Goal: Task Accomplishment & Management: Manage account settings

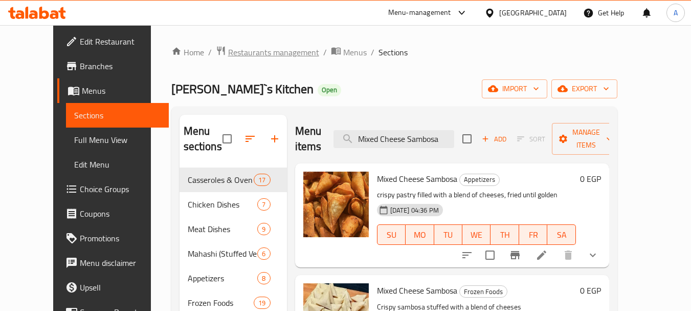
click at [240, 52] on span "Restaurants management" at bounding box center [273, 52] width 91 height 12
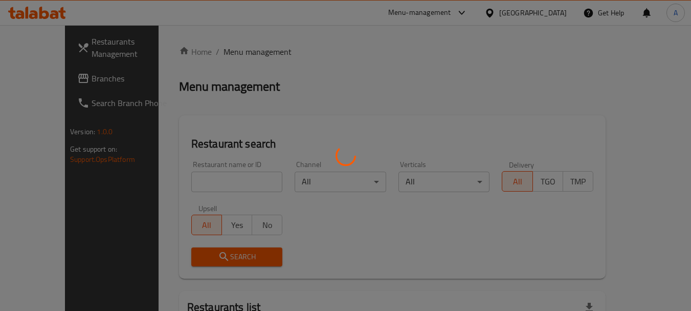
click at [64, 78] on div at bounding box center [345, 155] width 691 height 311
click at [64, 79] on div at bounding box center [345, 155] width 691 height 311
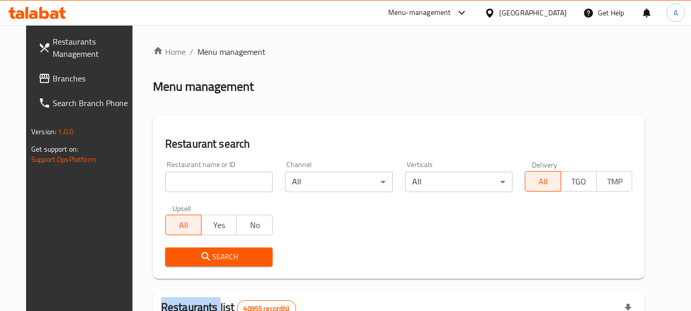
click at [64, 79] on div at bounding box center [345, 155] width 691 height 311
click at [64, 79] on span "Branches" at bounding box center [93, 78] width 81 height 12
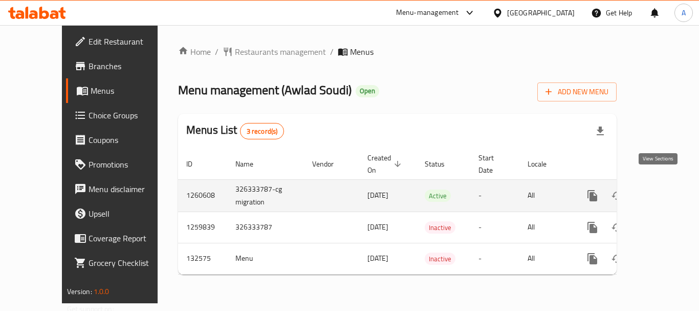
click at [660, 189] on icon "enhanced table" at bounding box center [666, 195] width 12 height 12
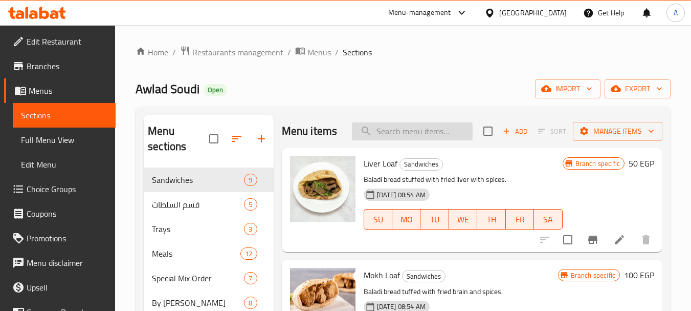
click at [396, 140] on input "search" at bounding box center [412, 131] width 121 height 18
paste input "Yellow Basmati Rice With Liver"
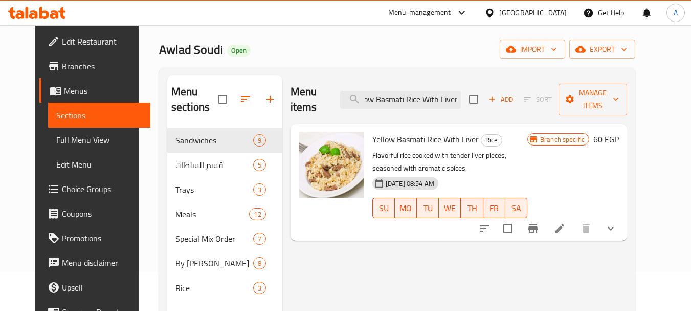
scroll to position [51, 0]
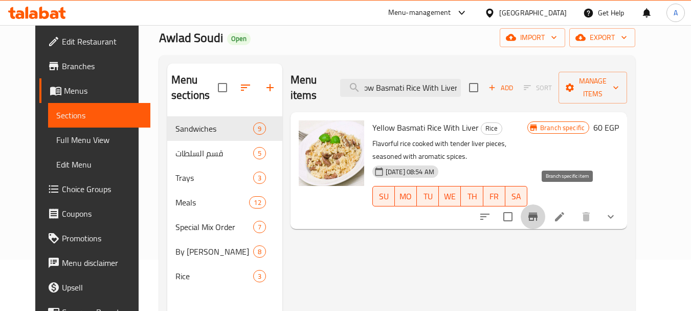
click at [539, 210] on icon "Branch-specific-item" at bounding box center [533, 216] width 12 height 12
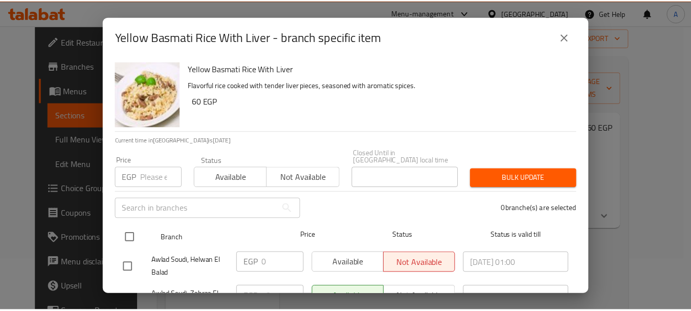
scroll to position [43, 0]
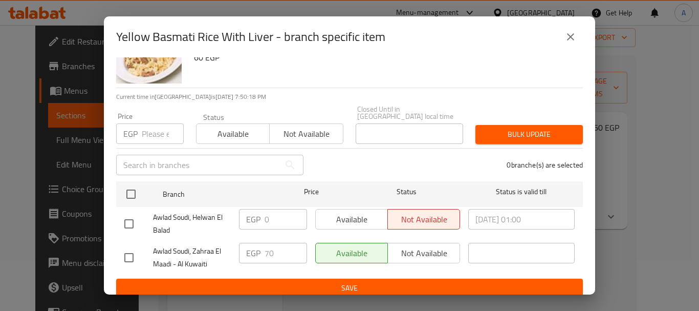
click at [568, 37] on icon "close" at bounding box center [570, 37] width 12 height 12
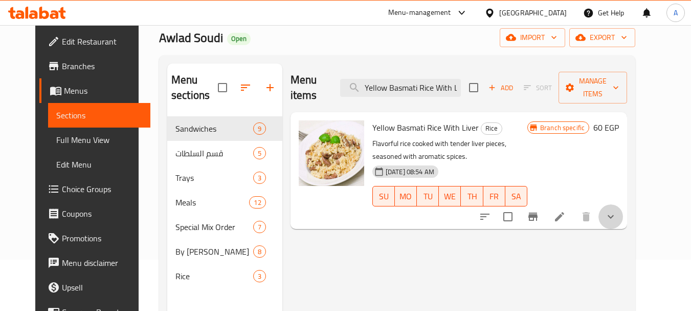
click at [623, 204] on button "show more" at bounding box center [611, 216] width 25 height 25
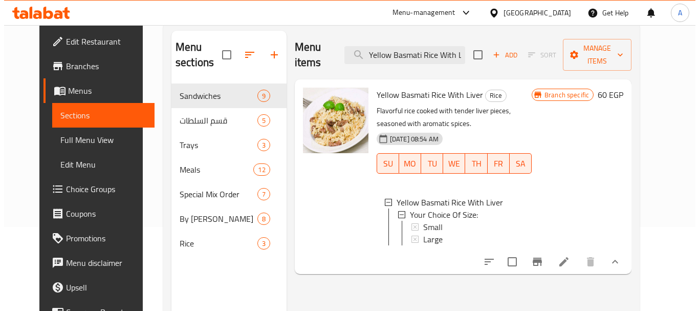
scroll to position [102, 0]
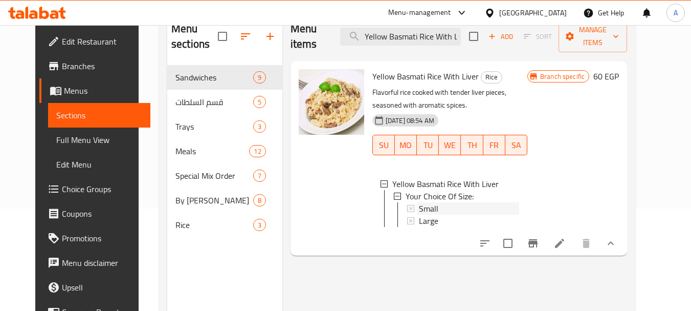
click at [463, 202] on div "Small" at bounding box center [469, 208] width 100 height 12
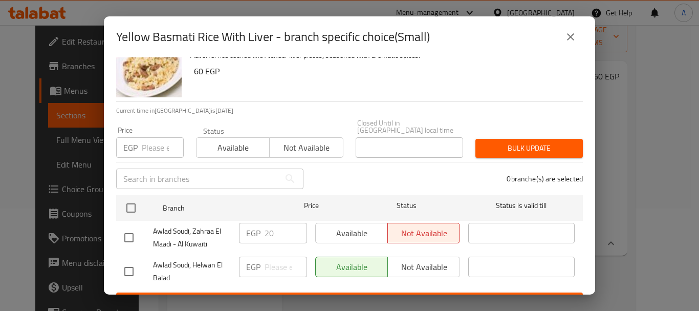
scroll to position [43, 0]
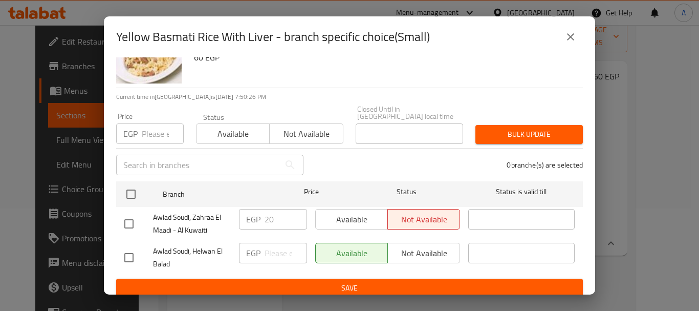
click at [574, 39] on icon "close" at bounding box center [570, 37] width 12 height 12
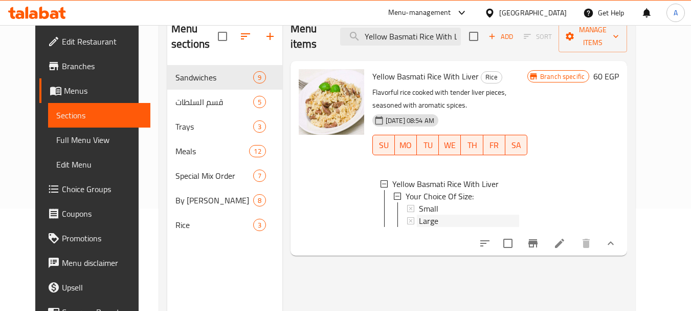
click at [457, 214] on div "Large" at bounding box center [469, 220] width 100 height 12
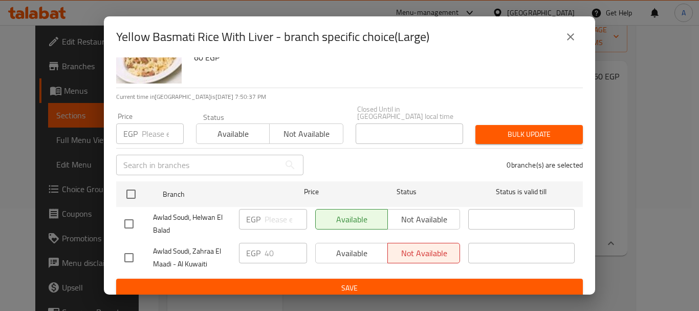
click at [577, 42] on button "close" at bounding box center [570, 37] width 25 height 25
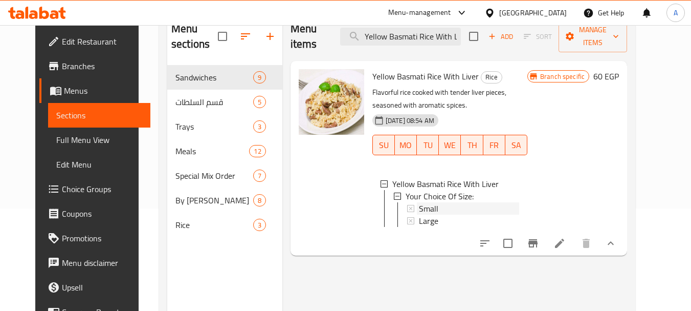
click at [470, 202] on div "Small" at bounding box center [469, 208] width 100 height 12
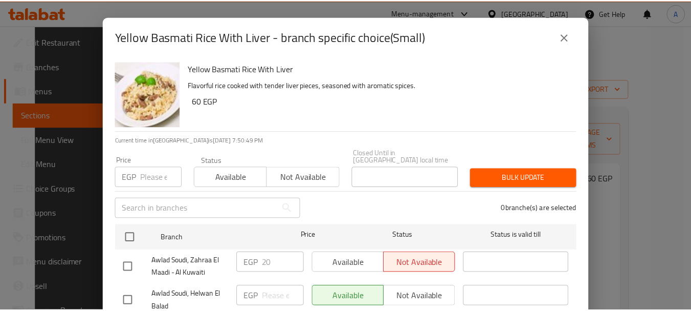
scroll to position [143, 0]
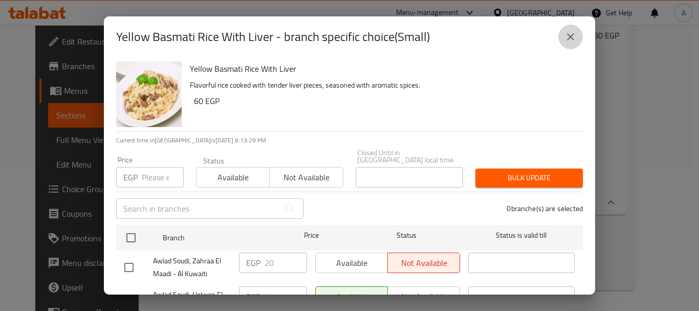
click at [565, 43] on button "close" at bounding box center [570, 37] width 25 height 25
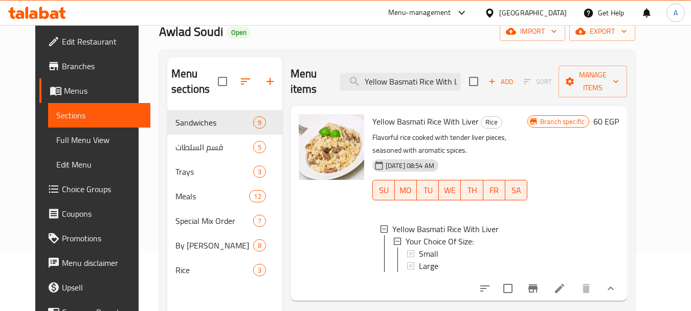
scroll to position [0, 0]
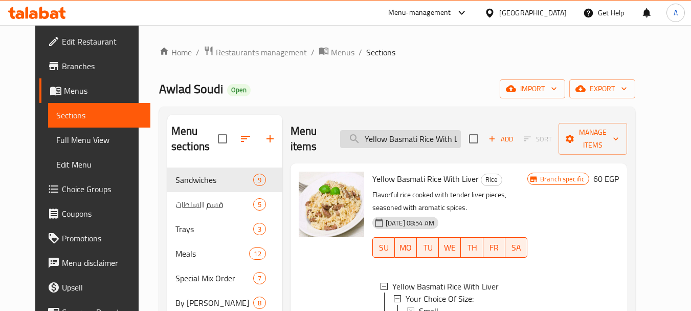
click at [441, 130] on input "Yellow Basmati Rice With Liver" at bounding box center [400, 139] width 121 height 18
paste input "Meshalteta Tray Large"
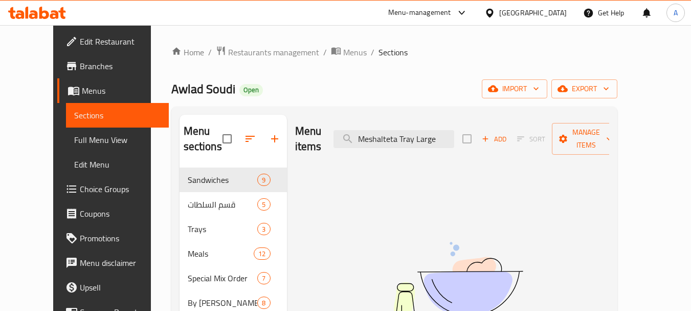
type input "Meshalteta Tray Large"
click at [254, 43] on div "Home / Restaurants management / Menus / Sections Awlad Soudi Open import export…" at bounding box center [394, 239] width 487 height 429
click at [254, 47] on span "Restaurants management" at bounding box center [273, 52] width 91 height 12
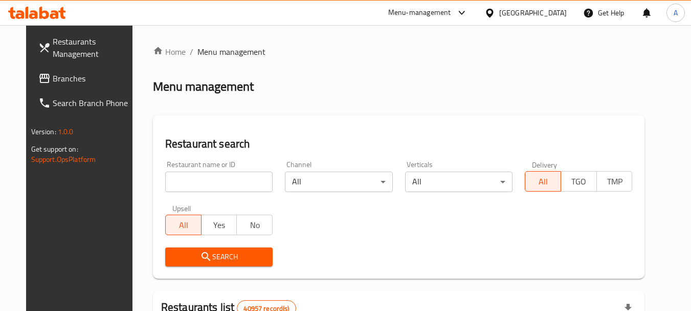
click at [75, 79] on div at bounding box center [345, 155] width 691 height 311
click at [61, 77] on span "Branches" at bounding box center [93, 78] width 81 height 12
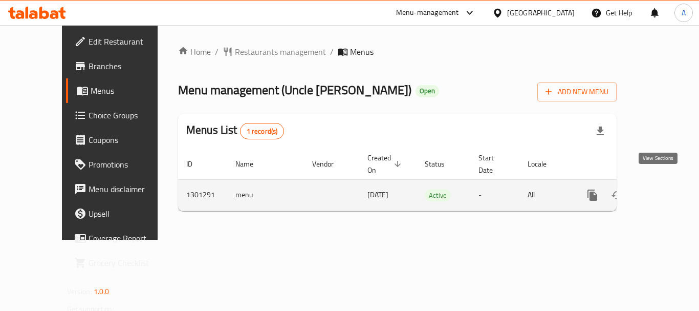
click at [660, 189] on icon "enhanced table" at bounding box center [666, 195] width 12 height 12
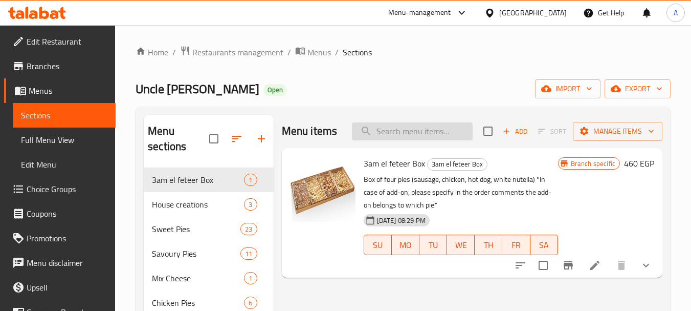
click at [382, 135] on input "search" at bounding box center [412, 131] width 121 height 18
paste input "Meshalteta Tray Large"
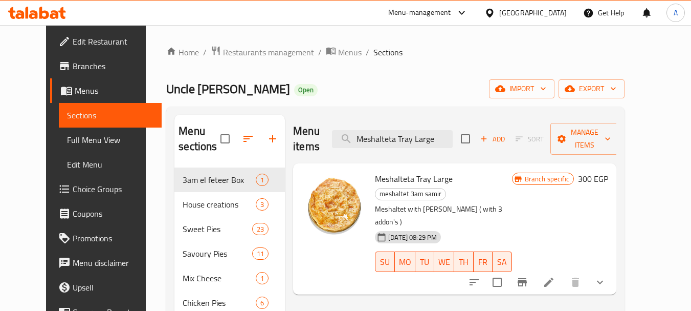
type input "Meshalteta Tray Large"
click at [612, 270] on button "show more" at bounding box center [600, 282] width 25 height 25
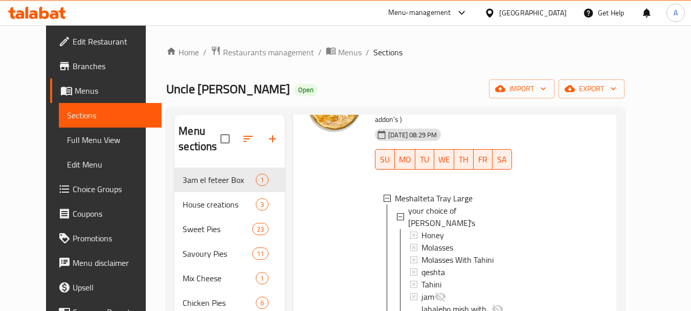
scroll to position [2, 0]
click at [444, 203] on span "your choice of addon's" at bounding box center [456, 215] width 96 height 25
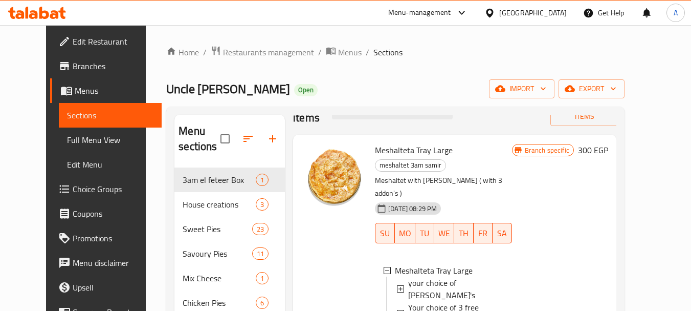
scroll to position [21, 0]
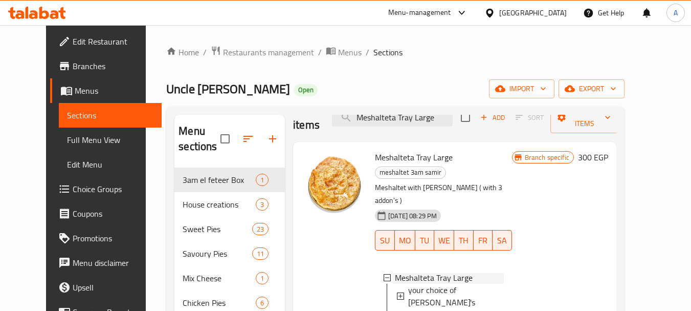
click at [431, 271] on span "Meshalteta Tray Large" at bounding box center [434, 277] width 78 height 12
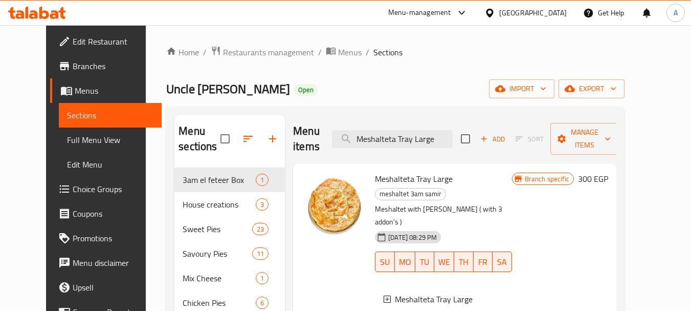
scroll to position [0, 0]
click at [432, 294] on span "Meshalteta Tray Large" at bounding box center [434, 300] width 78 height 12
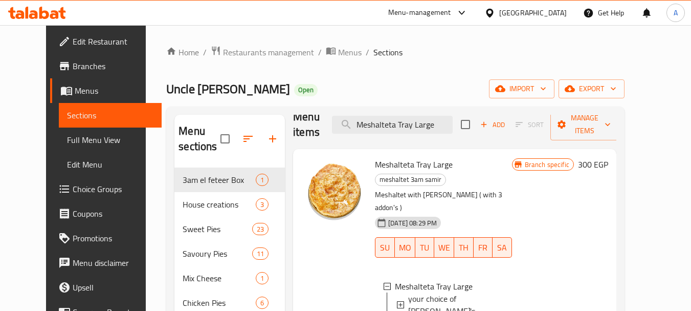
scroll to position [21, 0]
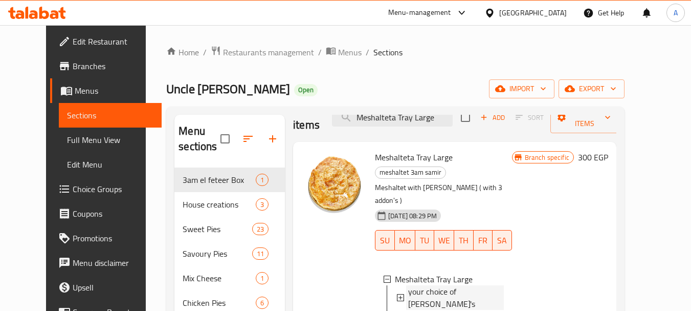
click at [427, 285] on span "your choice of addon's" at bounding box center [456, 297] width 96 height 25
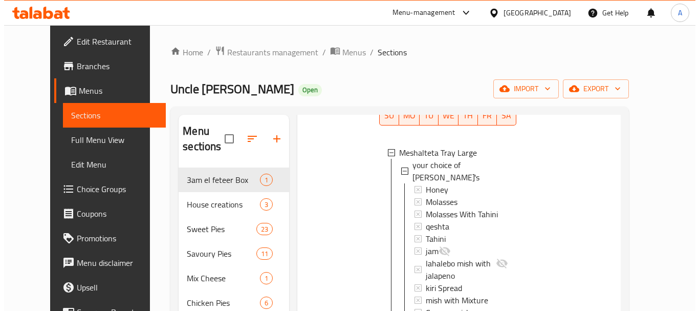
scroll to position [157, 0]
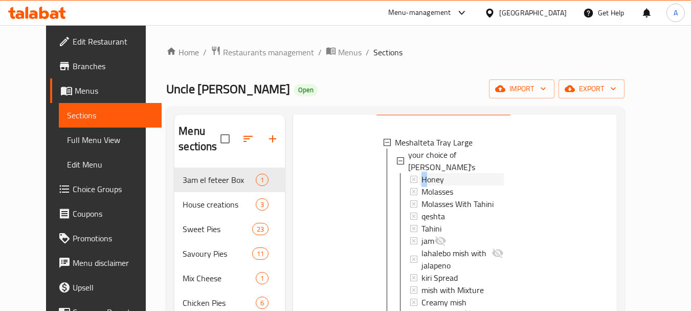
click at [422, 173] on span "Honey" at bounding box center [433, 179] width 23 height 12
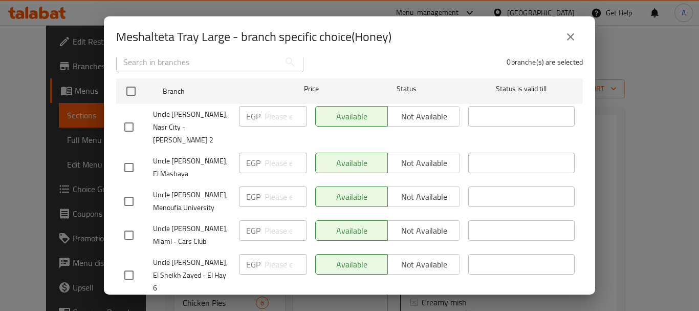
scroll to position [153, 0]
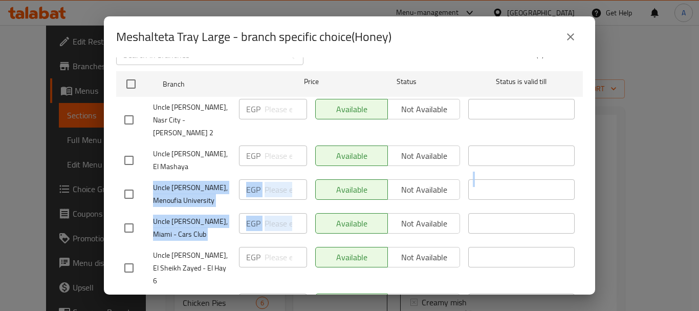
drag, startPoint x: 595, startPoint y: 141, endPoint x: 596, endPoint y: 191, distance: 49.6
click at [596, 191] on div "Meshalteta Tray Large - branch specific choice(Honey) Meshalteta Tray Large Mes…" at bounding box center [349, 155] width 699 height 311
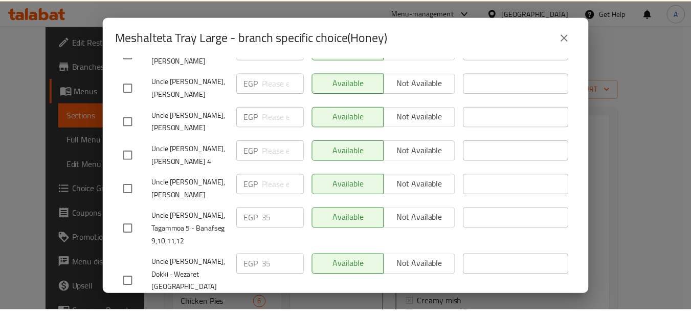
scroll to position [0, 0]
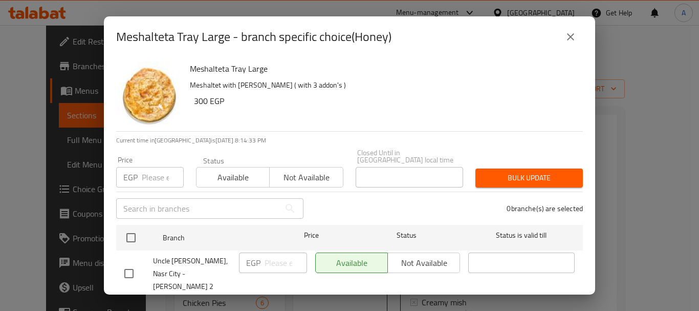
drag, startPoint x: 575, startPoint y: 38, endPoint x: 576, endPoint y: 47, distance: 8.7
click at [576, 38] on icon "close" at bounding box center [570, 37] width 12 height 12
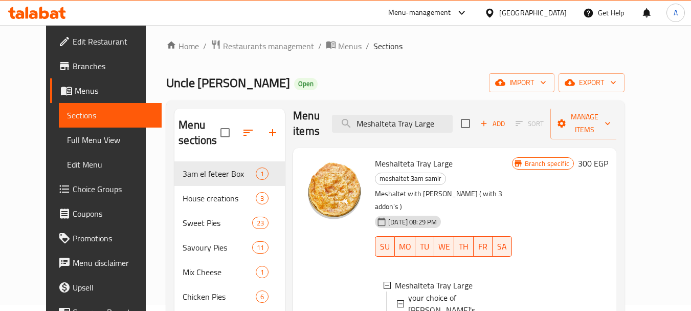
scroll to position [3, 0]
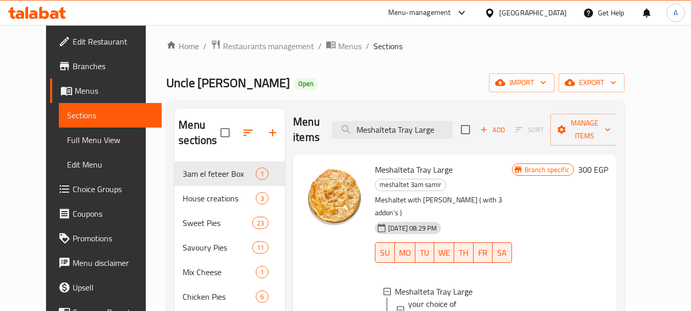
click at [574, 169] on span "Branch specific" at bounding box center [547, 170] width 53 height 10
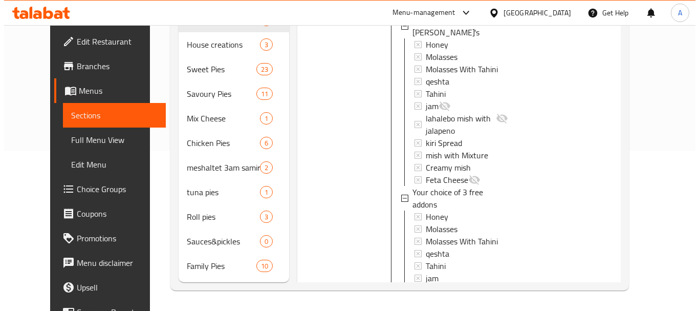
scroll to position [157, 0]
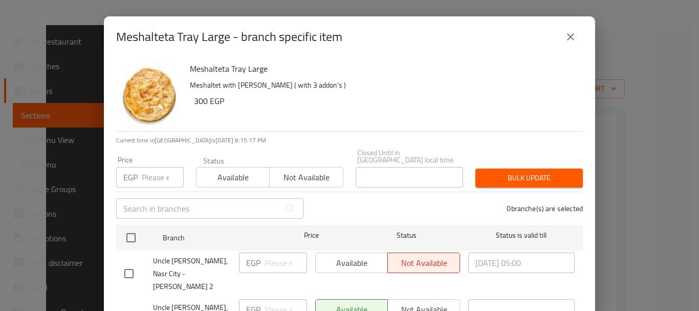
scroll to position [160, 0]
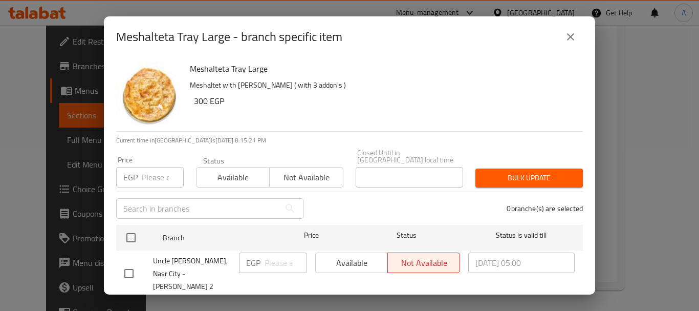
click at [406, 83] on p "Meshaltet with baladi ghee ( with 3 addon's )" at bounding box center [382, 85] width 385 height 13
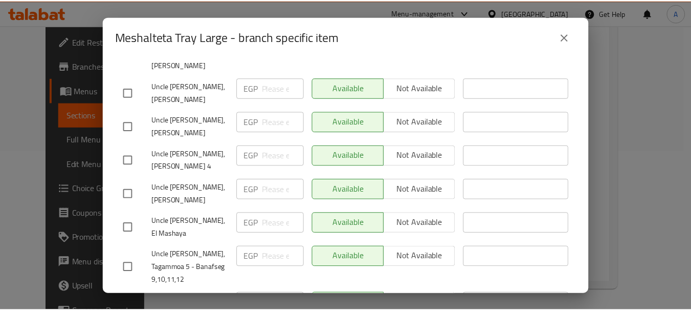
scroll to position [522, 0]
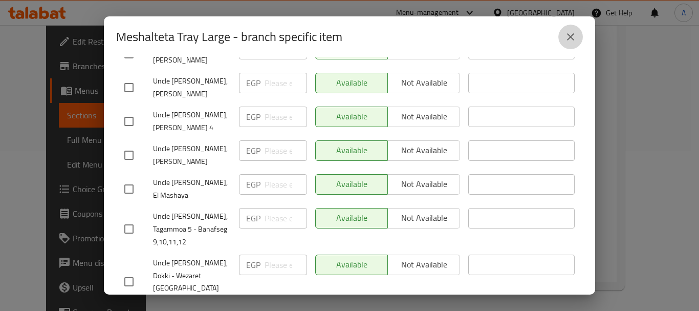
click at [575, 34] on icon "close" at bounding box center [570, 37] width 12 height 12
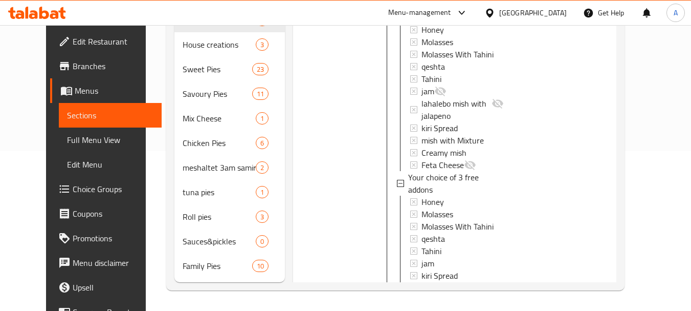
scroll to position [157, 0]
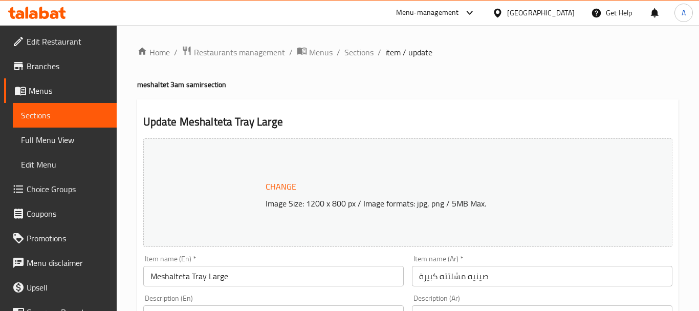
type input "اختيارك من الاضافات:"
type input "3"
type input "أختيارك من 3 أضافات مجانية:"
type input "3"
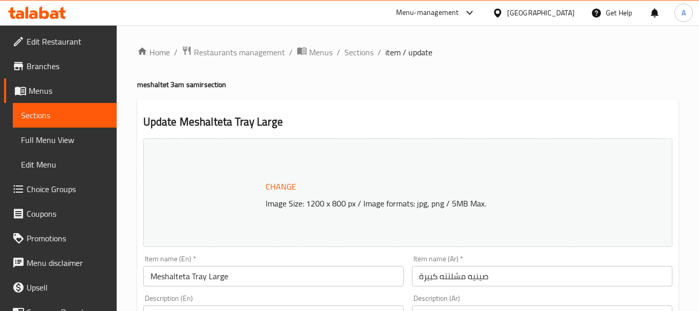
type input "3"
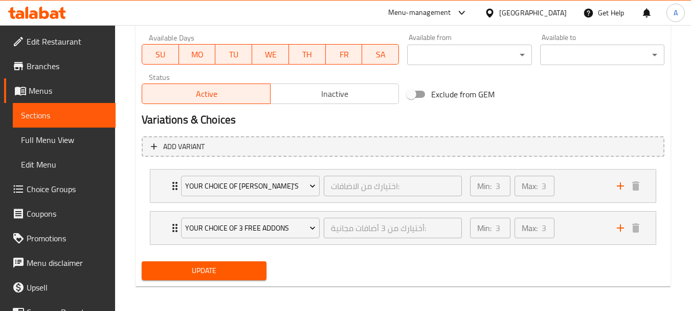
scroll to position [486, 0]
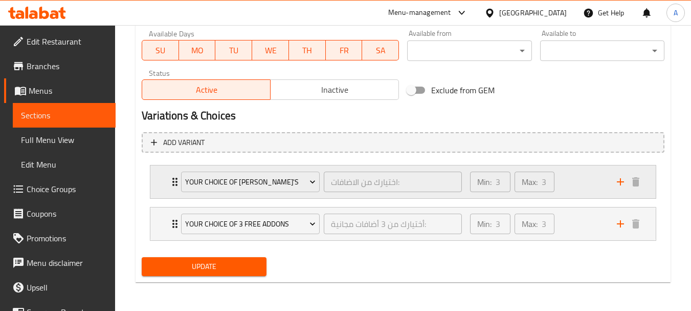
click at [585, 180] on div "Min: 3 ​ Max: 3 ​" at bounding box center [537, 181] width 147 height 33
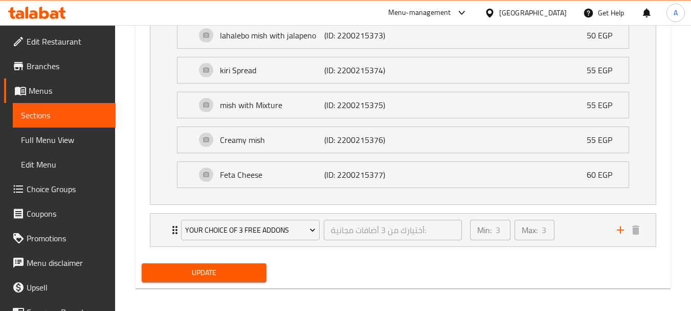
scroll to position [890, 0]
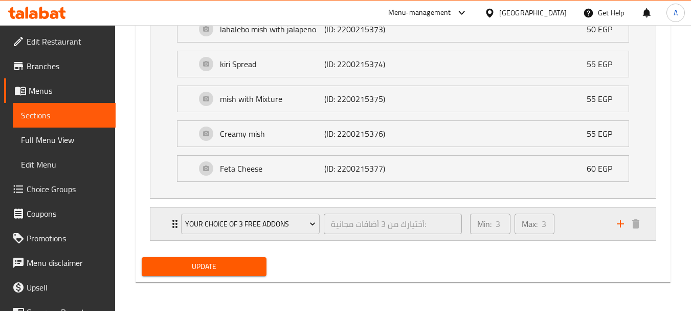
click at [574, 228] on div "Min: 3 ​ Max: 3 ​" at bounding box center [537, 223] width 147 height 33
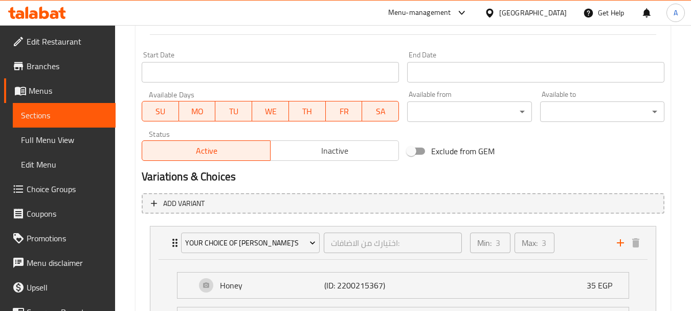
scroll to position [376, 0]
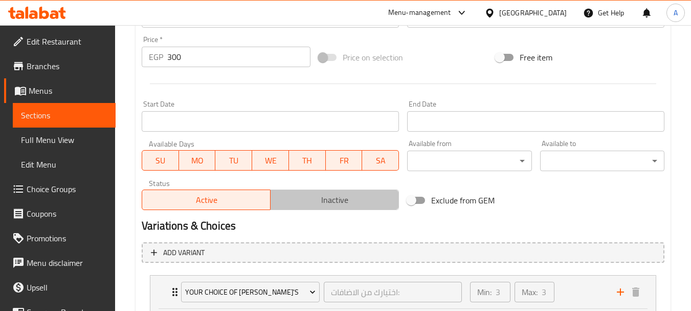
drag, startPoint x: 357, startPoint y: 204, endPoint x: 481, endPoint y: 156, distance: 132.7
click at [358, 204] on span "Inactive" at bounding box center [335, 199] width 120 height 15
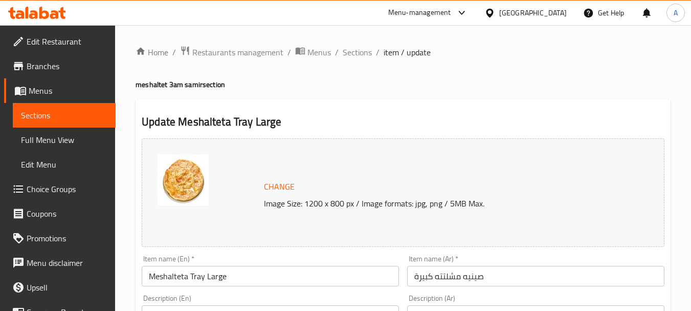
scroll to position [1259, 0]
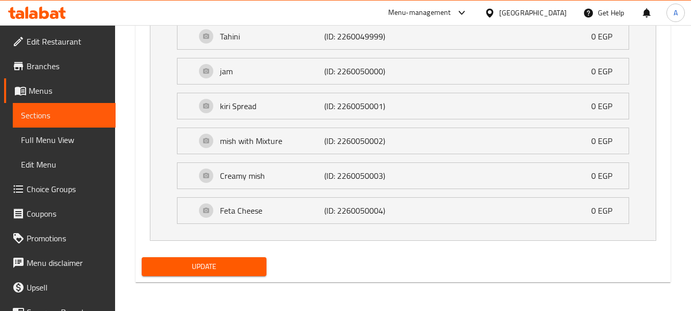
click at [242, 274] on div "Update" at bounding box center [204, 266] width 133 height 27
click at [241, 270] on span "Update" at bounding box center [204, 266] width 108 height 13
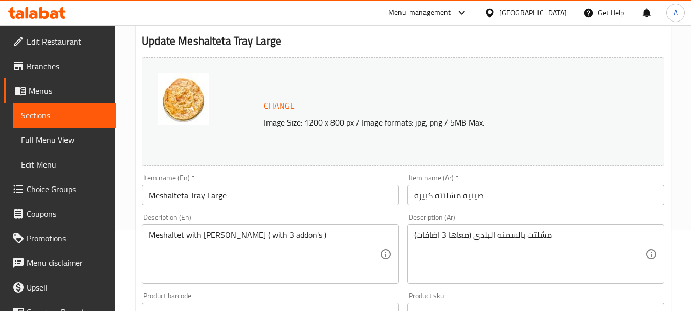
scroll to position [0, 0]
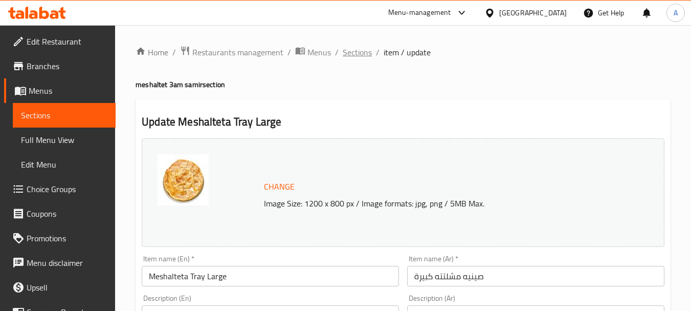
click at [367, 56] on span "Sections" at bounding box center [357, 52] width 29 height 12
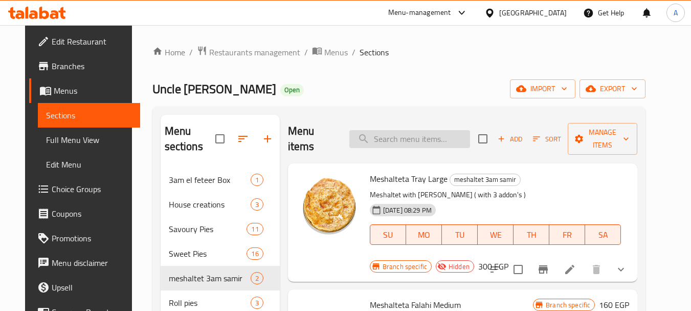
click at [444, 130] on input "search" at bounding box center [409, 139] width 121 height 18
paste input "Chicken Pane Sandwich"
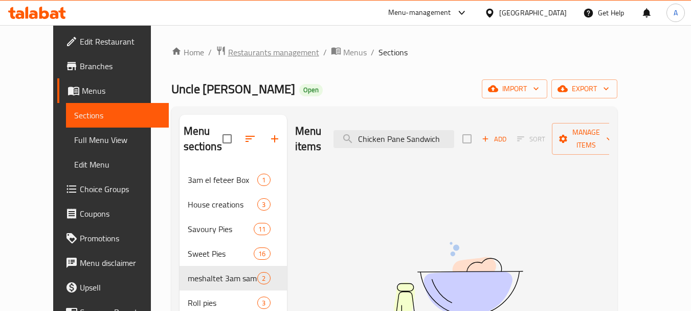
type input "Chicken Pane Sandwich"
click at [248, 52] on span "Restaurants management" at bounding box center [273, 52] width 91 height 12
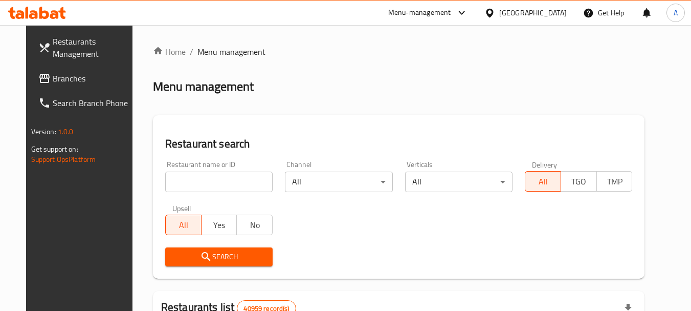
click at [68, 84] on link "Branches" at bounding box center [86, 78] width 112 height 25
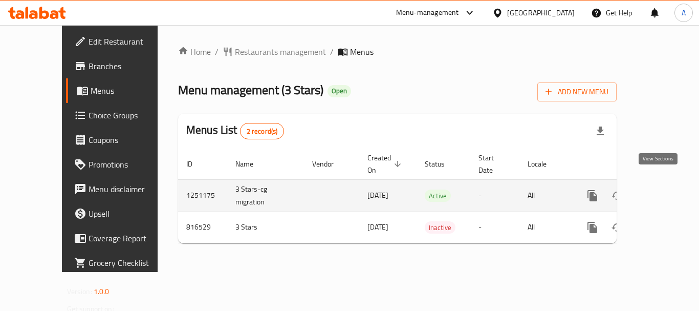
click at [660, 189] on icon "enhanced table" at bounding box center [666, 195] width 12 height 12
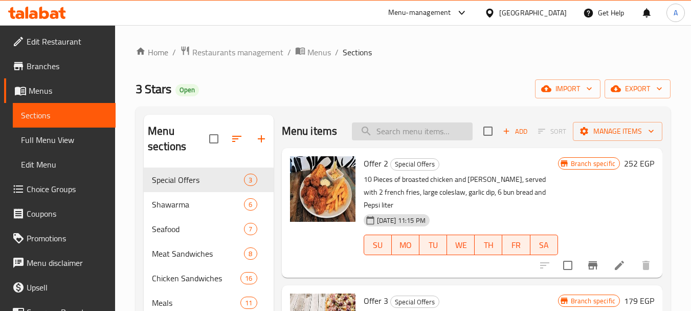
click at [387, 140] on input "search" at bounding box center [412, 131] width 121 height 18
paste input "Chicken Pane Sandwich"
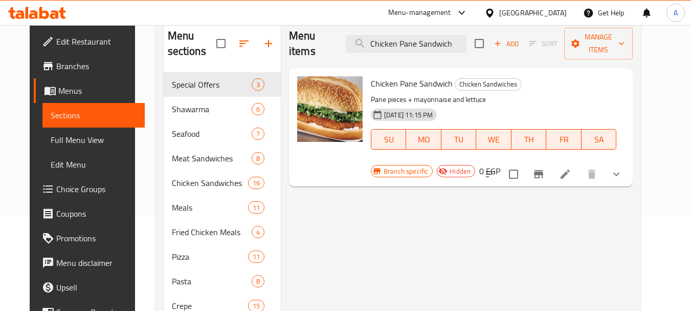
scroll to position [55, 0]
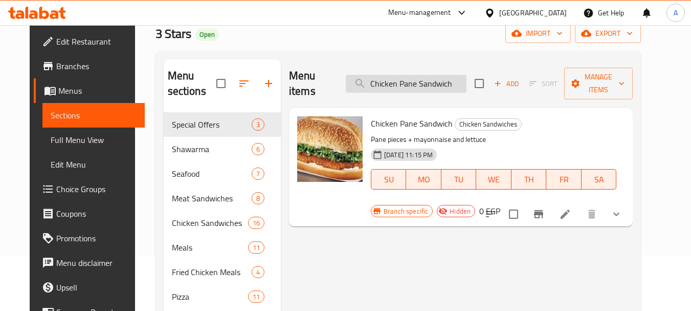
click at [455, 75] on input "Chicken Pane Sandwich" at bounding box center [406, 84] width 121 height 18
click at [455, 76] on input "Chicken Pane Sandwich" at bounding box center [406, 84] width 121 height 18
paste input "Kiev"
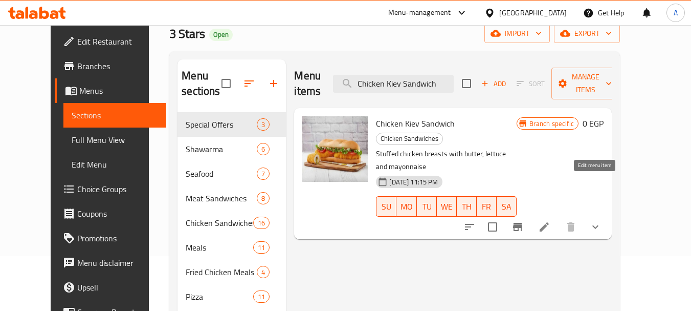
type input "Chicken Kiev Sandwich"
click at [551, 221] on icon at bounding box center [544, 227] width 12 height 12
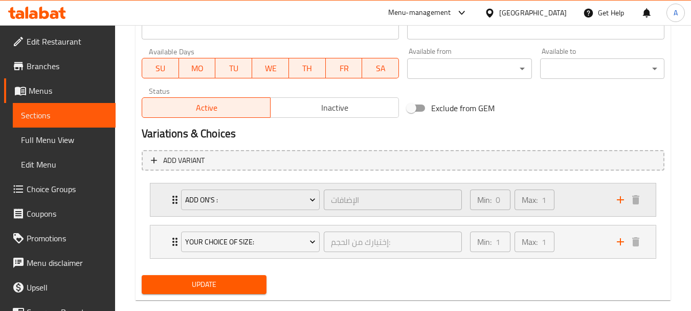
scroll to position [467, 0]
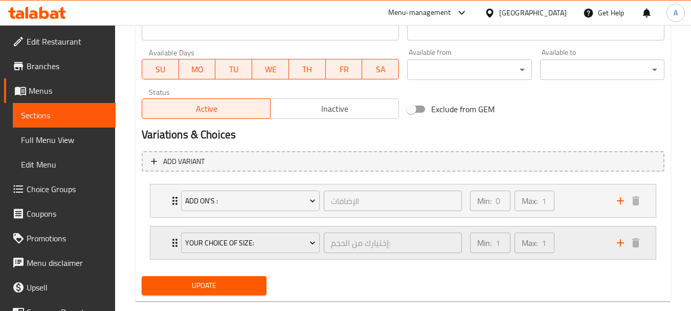
click at [572, 246] on div "Min: 1 ​ Max: 1 ​" at bounding box center [537, 242] width 147 height 33
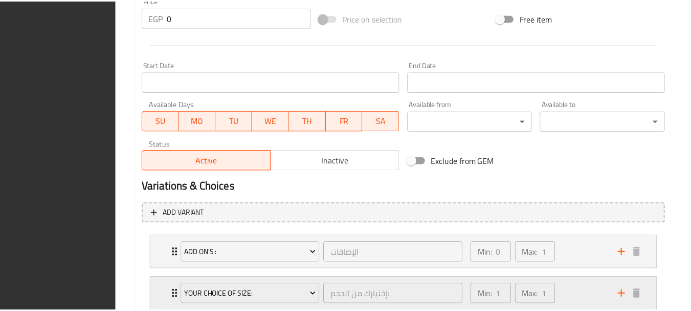
scroll to position [577, 0]
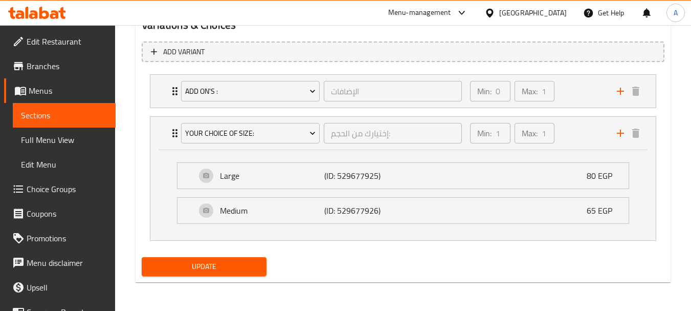
click at [482, 256] on div "Update" at bounding box center [403, 266] width 531 height 27
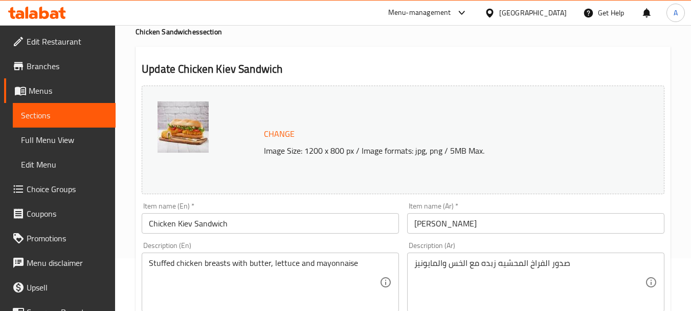
scroll to position [0, 0]
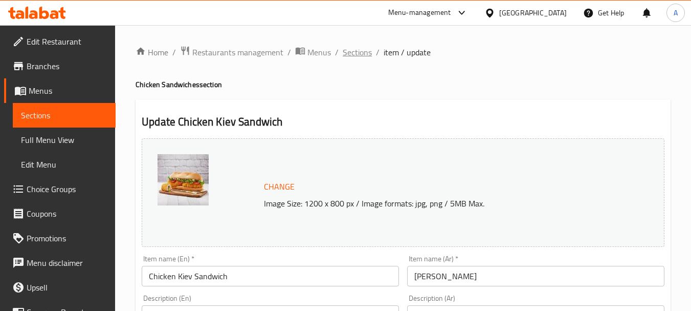
click at [352, 56] on span "Sections" at bounding box center [357, 52] width 29 height 12
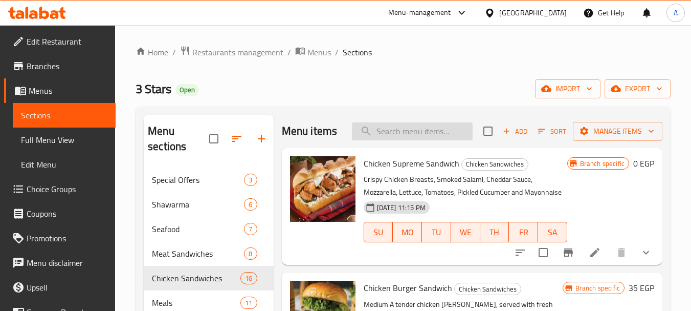
click at [451, 131] on input "search" at bounding box center [412, 131] width 121 height 18
paste input "Chicken Roll Sandwich"
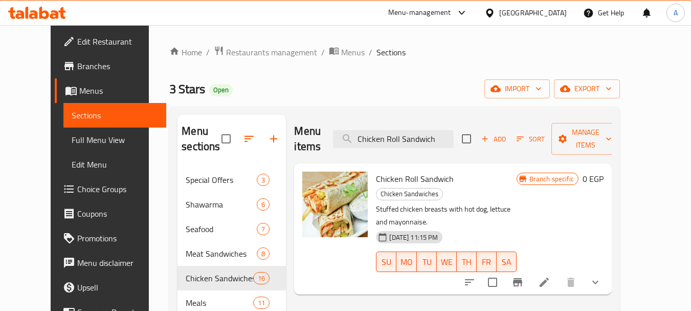
type input "Chicken Roll Sandwich"
click at [551, 276] on icon at bounding box center [544, 282] width 12 height 12
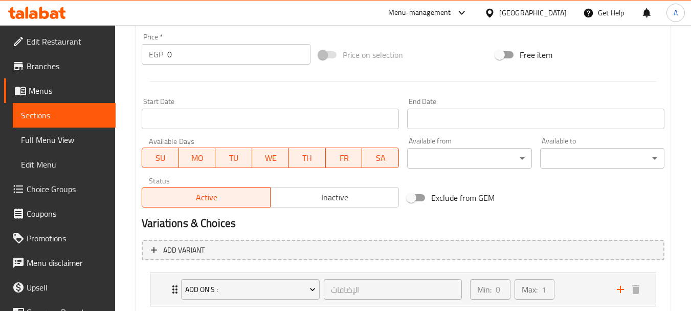
scroll to position [486, 0]
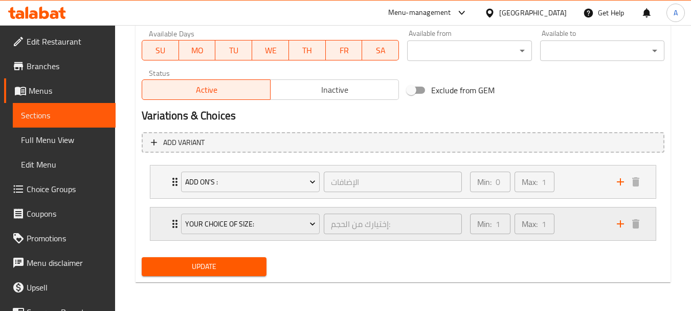
click at [588, 225] on div "Min: 1 ​ Max: 1 ​" at bounding box center [537, 223] width 147 height 33
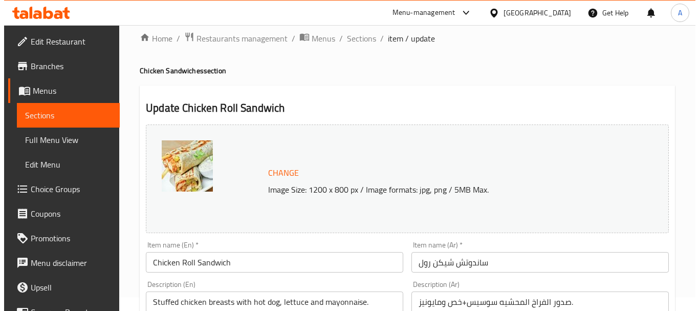
scroll to position [0, 0]
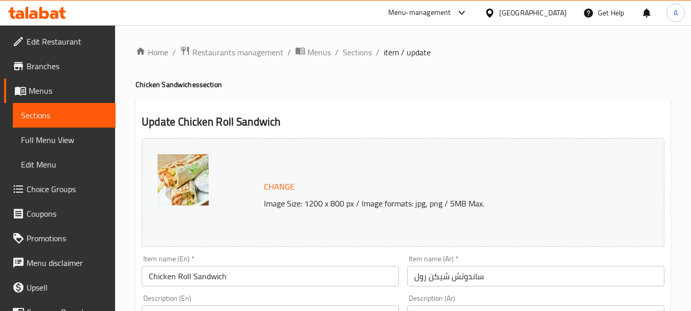
click at [368, 51] on span "Sections" at bounding box center [357, 52] width 29 height 12
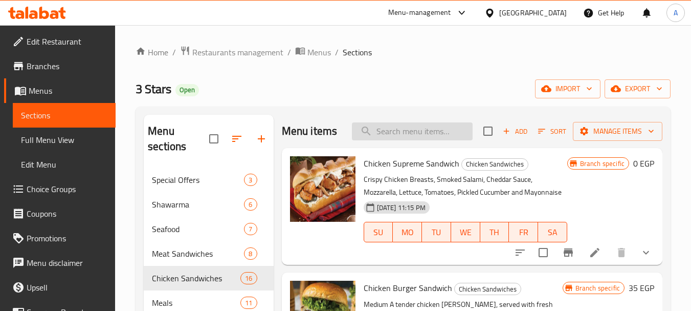
click at [428, 140] on input "search" at bounding box center [412, 131] width 121 height 18
paste input "Chicken Roll Sandwich"
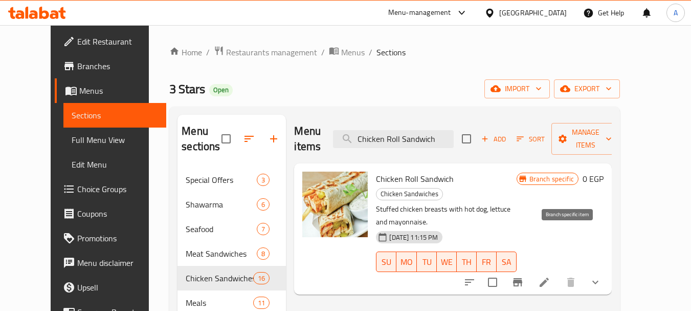
type input "Chicken Roll Sandwich"
click at [524, 276] on icon "Branch-specific-item" at bounding box center [518, 282] width 12 height 12
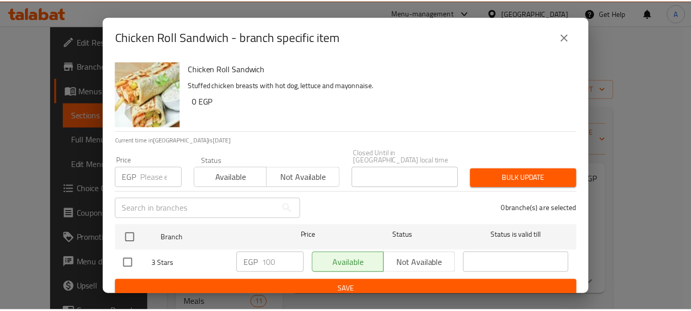
scroll to position [2, 0]
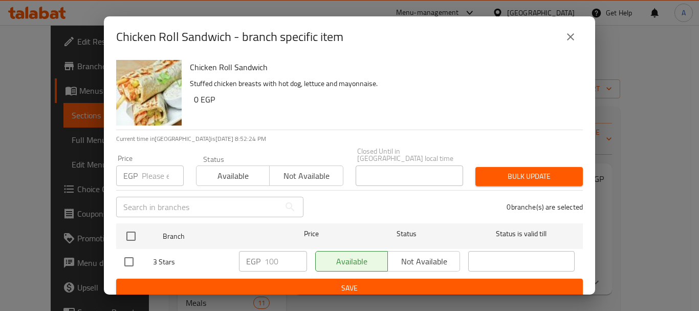
click at [563, 34] on button "close" at bounding box center [570, 37] width 25 height 25
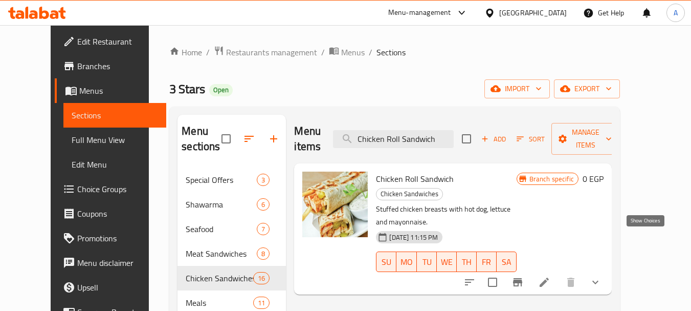
click at [599, 280] on icon "show more" at bounding box center [596, 282] width 6 height 4
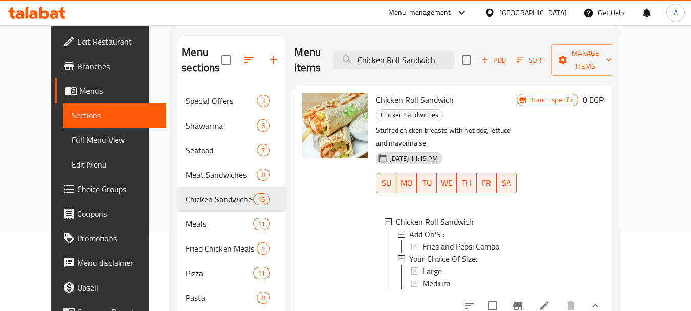
scroll to position [102, 0]
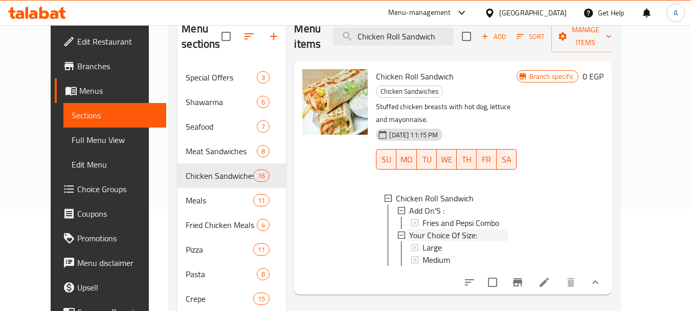
click at [492, 229] on div "Your Choice Of Size:" at bounding box center [458, 235] width 99 height 12
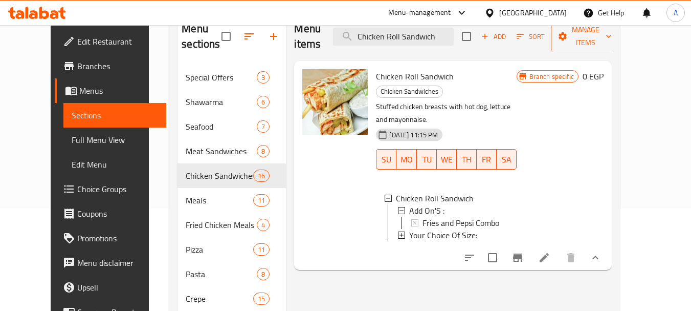
click at [492, 229] on div "Your Choice Of Size:" at bounding box center [458, 235] width 99 height 12
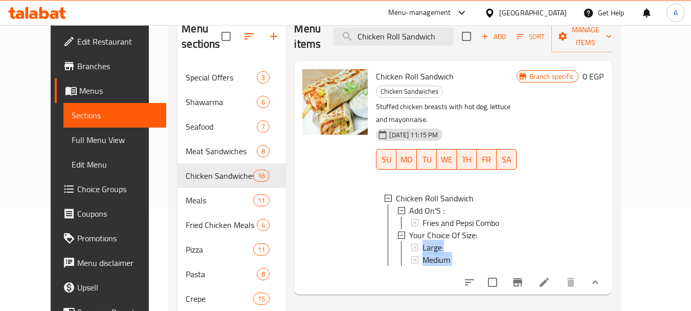
click at [471, 241] on div "Large" at bounding box center [465, 247] width 85 height 12
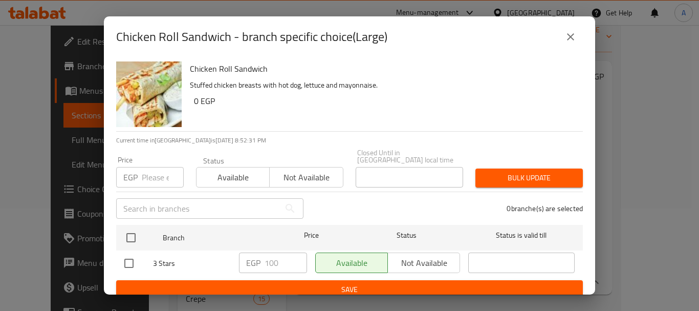
click at [575, 33] on icon "close" at bounding box center [570, 37] width 12 height 12
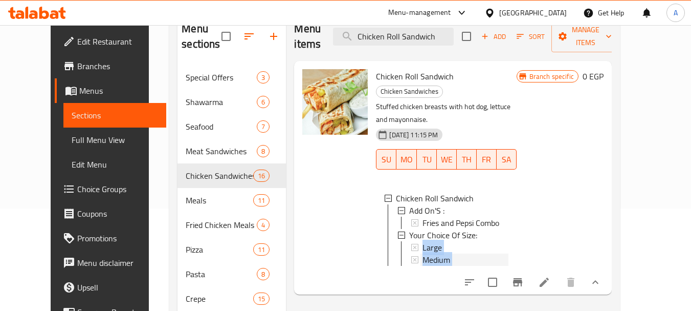
click at [455, 253] on div "Medium" at bounding box center [465, 259] width 85 height 12
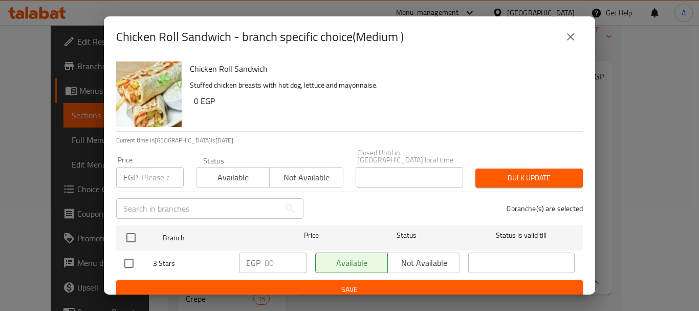
click at [647, 128] on div "Chicken Roll Sandwich - branch specific choice(Medium ) Chicken Roll Sandwich S…" at bounding box center [349, 155] width 699 height 311
click at [578, 33] on button "close" at bounding box center [570, 37] width 25 height 25
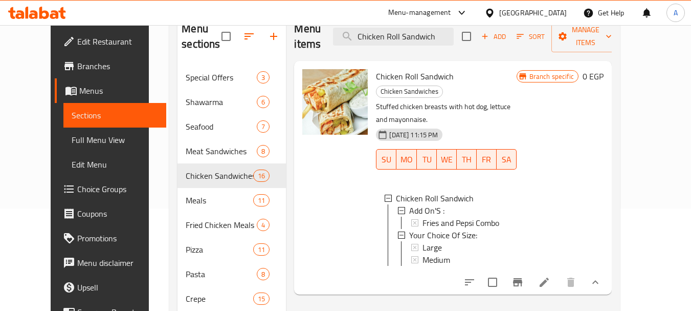
click at [551, 276] on icon at bounding box center [544, 282] width 12 height 12
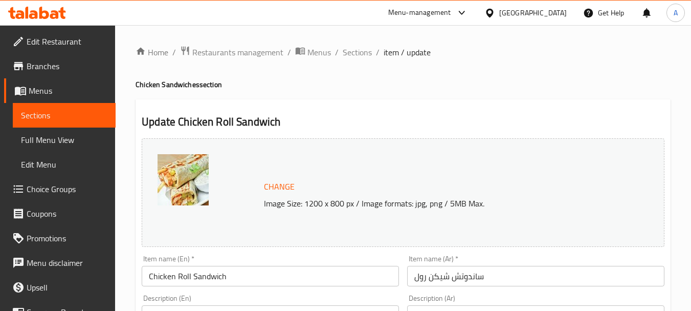
scroll to position [486, 0]
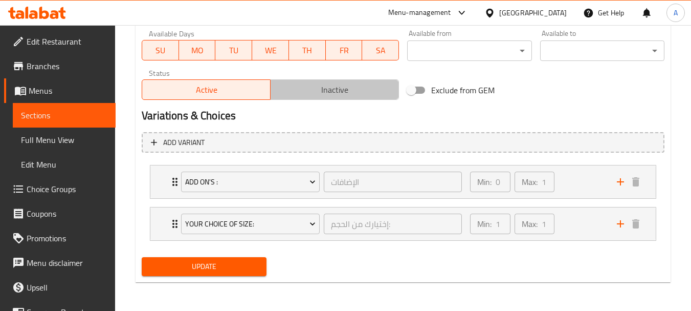
click at [357, 97] on button "Inactive" at bounding box center [334, 89] width 129 height 20
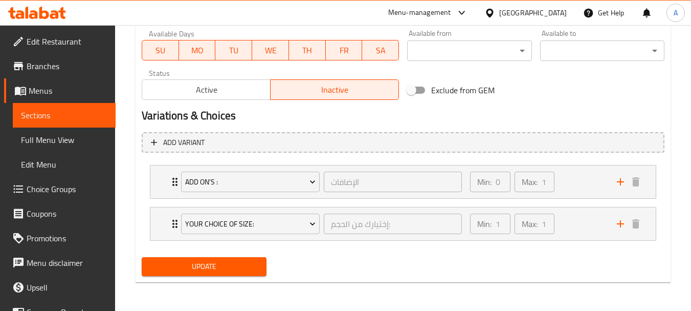
drag, startPoint x: 247, startPoint y: 268, endPoint x: 473, endPoint y: 181, distance: 241.6
click at [250, 270] on span "Update" at bounding box center [204, 266] width 108 height 13
